Goal: Task Accomplishment & Management: Manage account settings

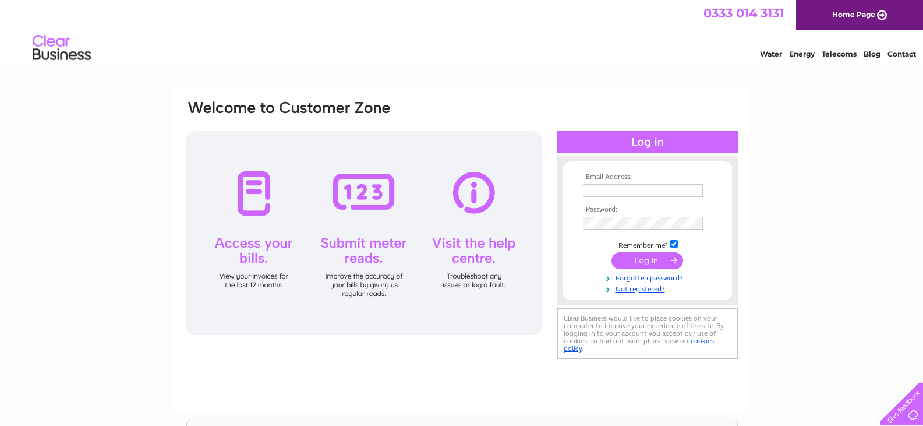
type input "langworthymot@googlemail.com"
click at [646, 258] on input "submit" at bounding box center [648, 260] width 72 height 16
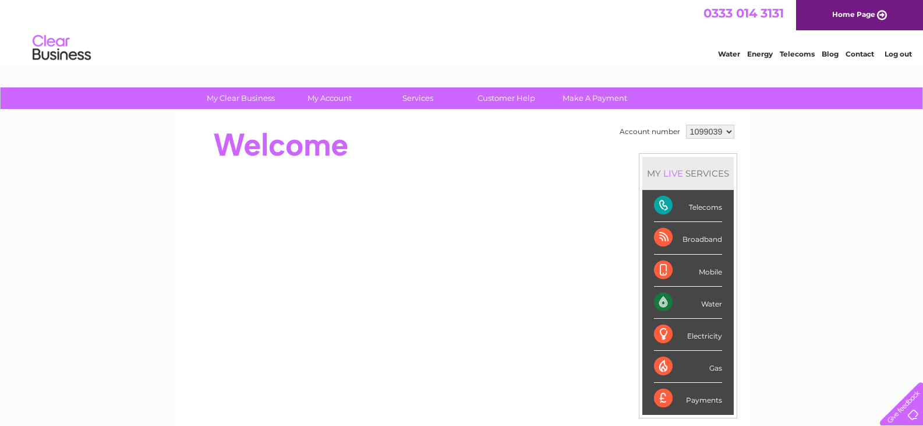
click at [727, 133] on select "1099039 1119101" at bounding box center [710, 132] width 48 height 14
select select "1119101"
click at [686, 125] on select "1099039 1119101" at bounding box center [710, 132] width 48 height 14
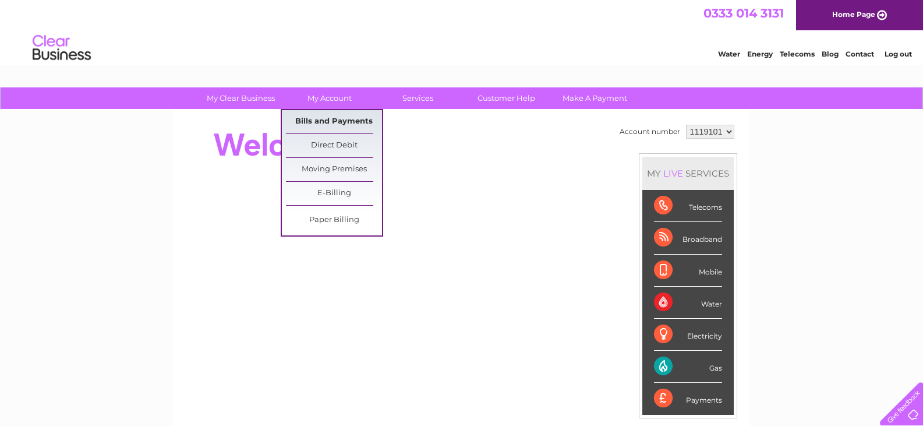
click at [330, 121] on link "Bills and Payments" at bounding box center [334, 121] width 96 height 23
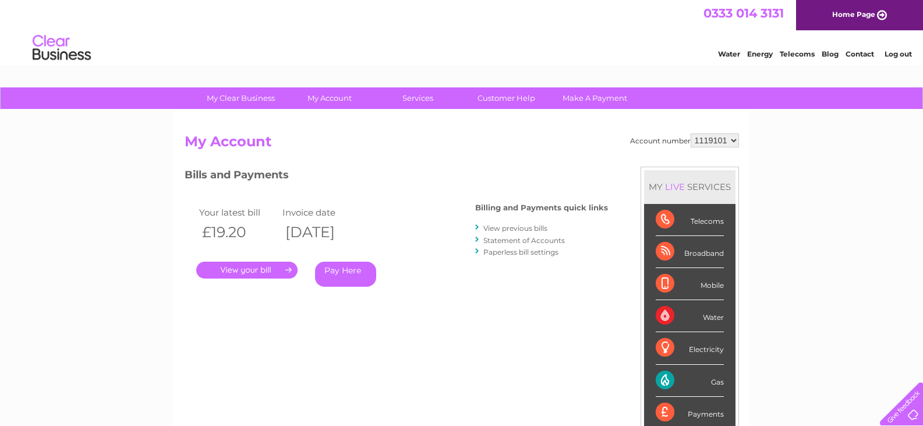
click at [514, 226] on link "View previous bills" at bounding box center [516, 228] width 64 height 9
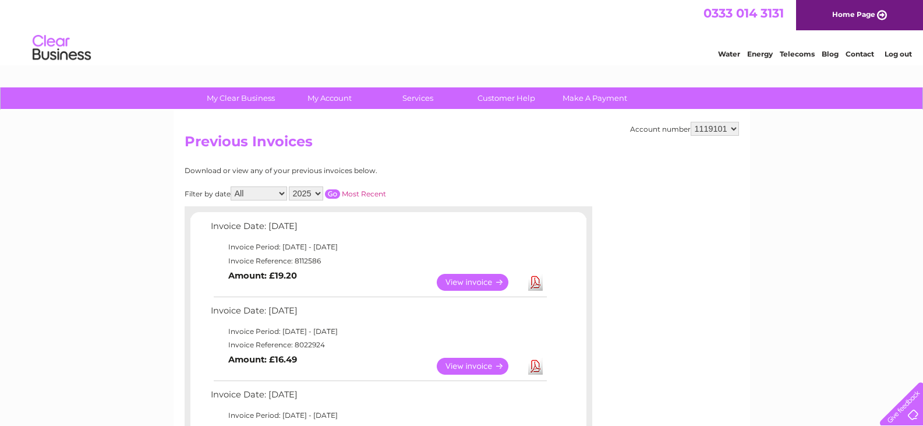
click at [456, 365] on link "View" at bounding box center [480, 366] width 86 height 17
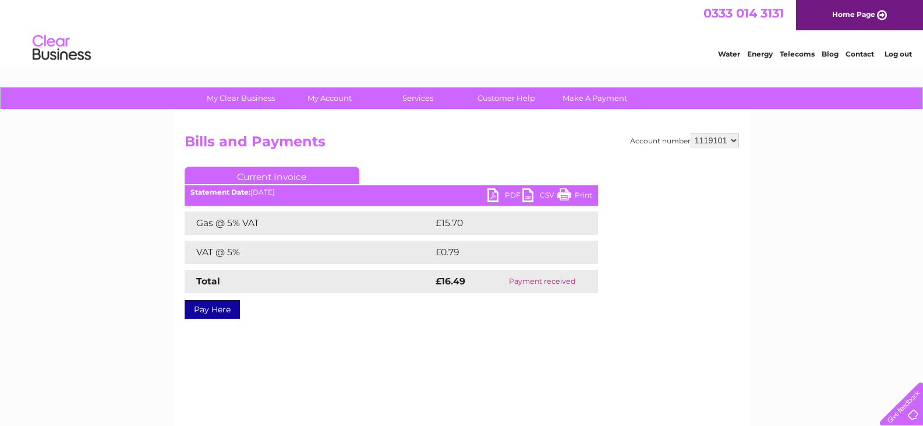
click at [565, 195] on link "Print" at bounding box center [575, 196] width 35 height 17
